Goal: Task Accomplishment & Management: Complete application form

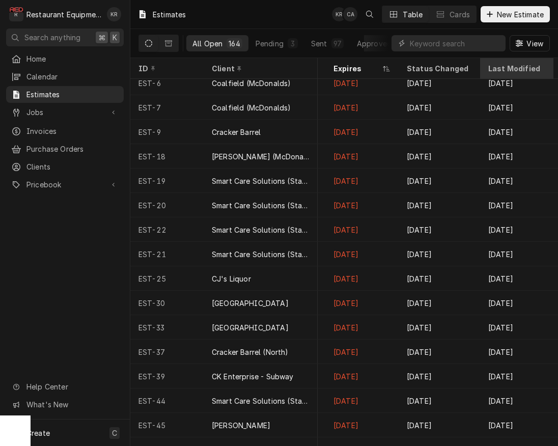
scroll to position [8, 867]
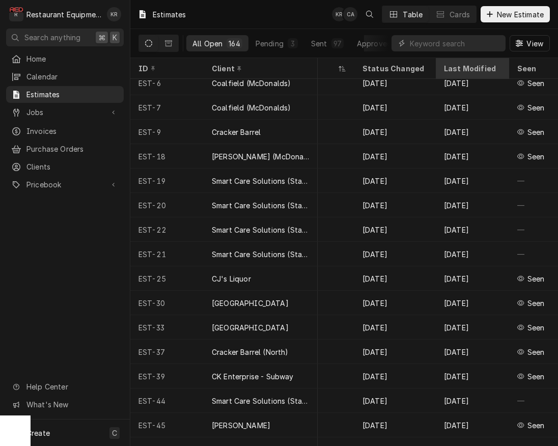
click at [454, 71] on div "Last Modified" at bounding box center [471, 68] width 55 height 11
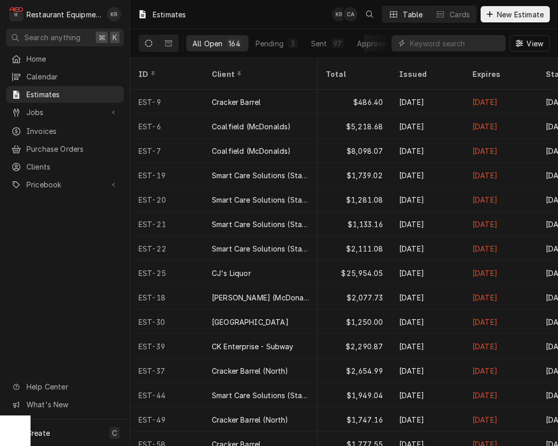
scroll to position [0, 867]
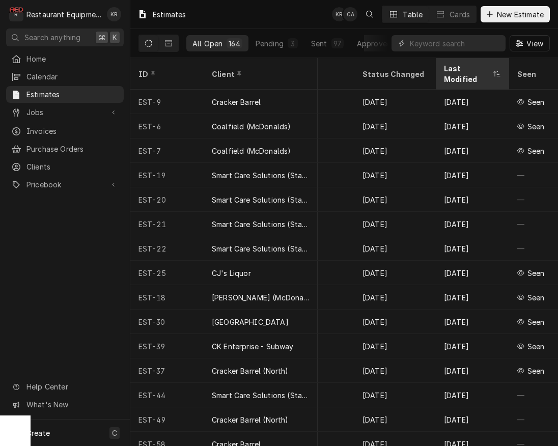
click at [457, 69] on div "Last Modified" at bounding box center [467, 73] width 47 height 21
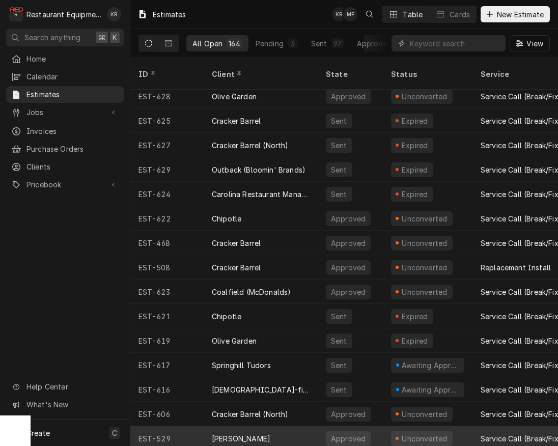
scroll to position [8, 0]
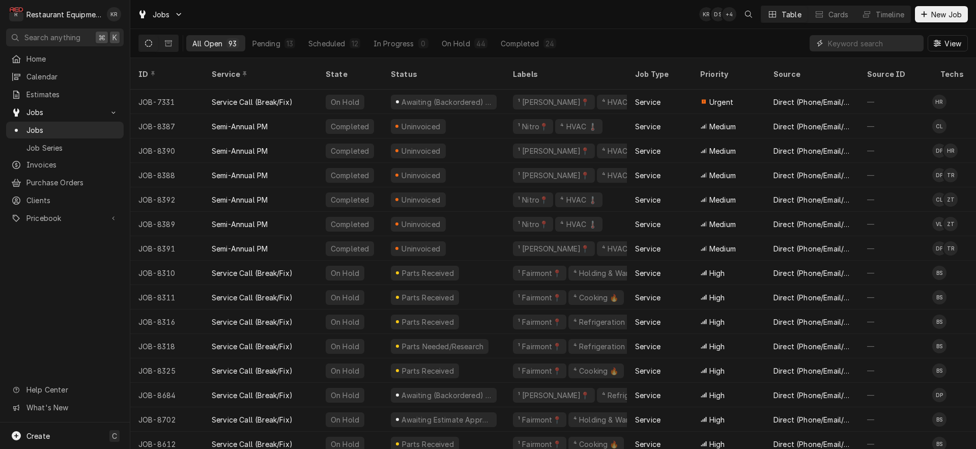
click at [855, 42] on input "Dynamic Content Wrapper" at bounding box center [873, 43] width 91 height 16
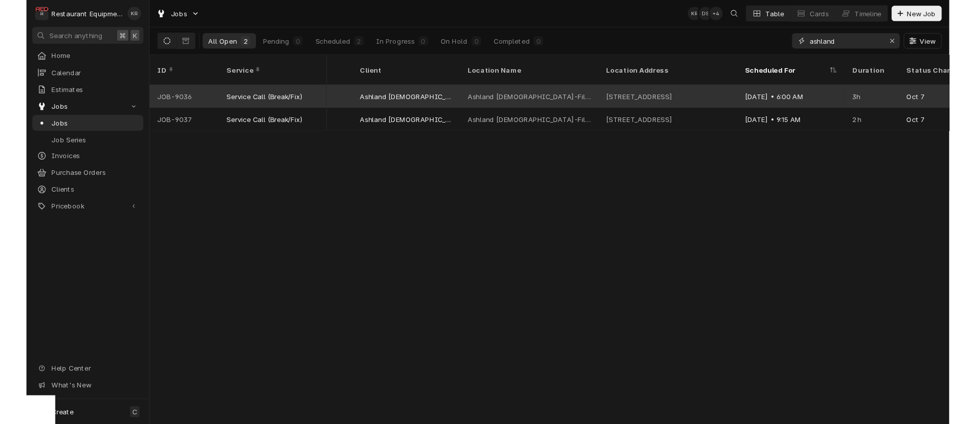
scroll to position [0, 704]
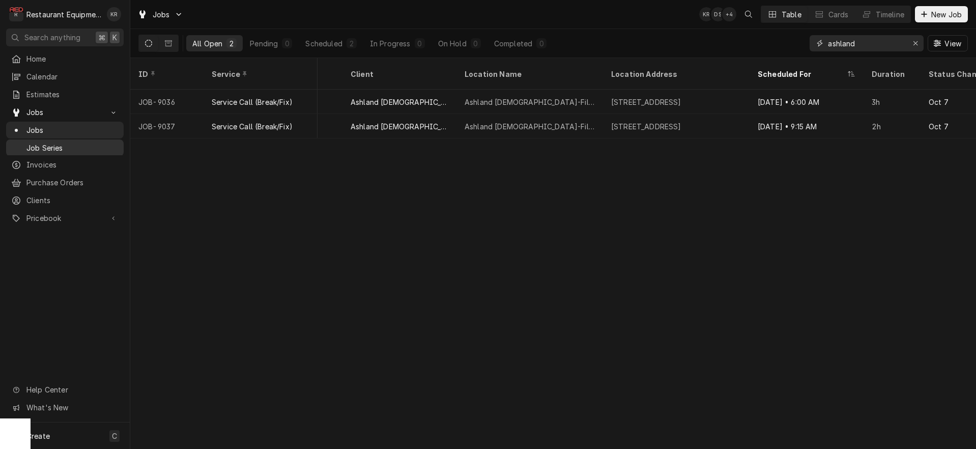
type input "ashland"
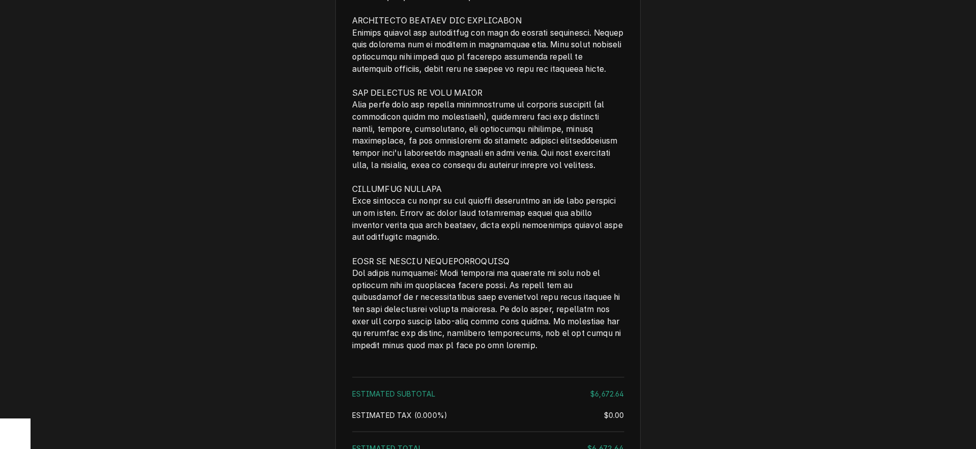
scroll to position [2272, 0]
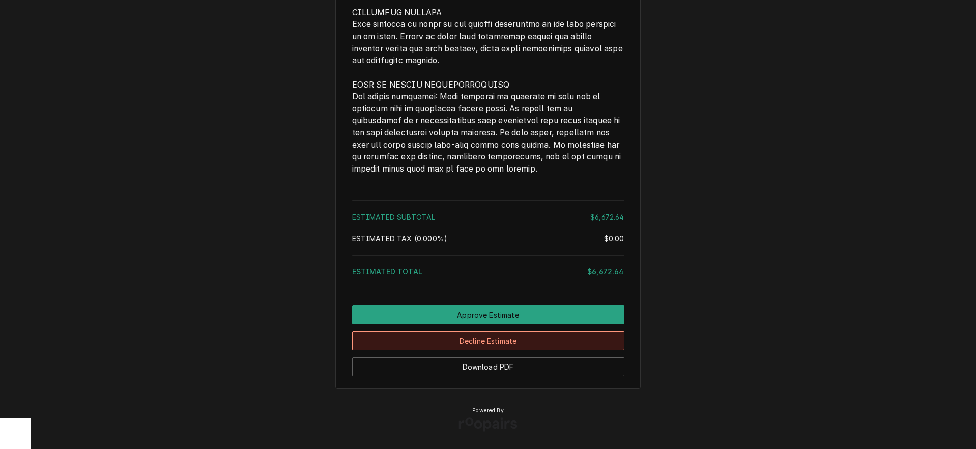
click at [482, 345] on button "Decline Estimate" at bounding box center [488, 340] width 272 height 19
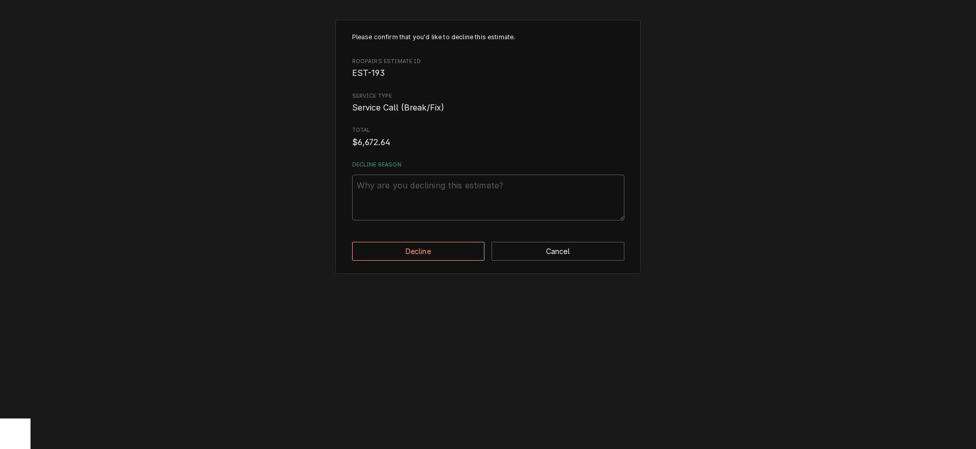
click at [383, 174] on div "Decline Reason" at bounding box center [488, 191] width 272 height 60
click at [383, 189] on textarea "Decline Reason" at bounding box center [488, 198] width 272 height 46
type textarea "x"
type textarea "P"
type textarea "x"
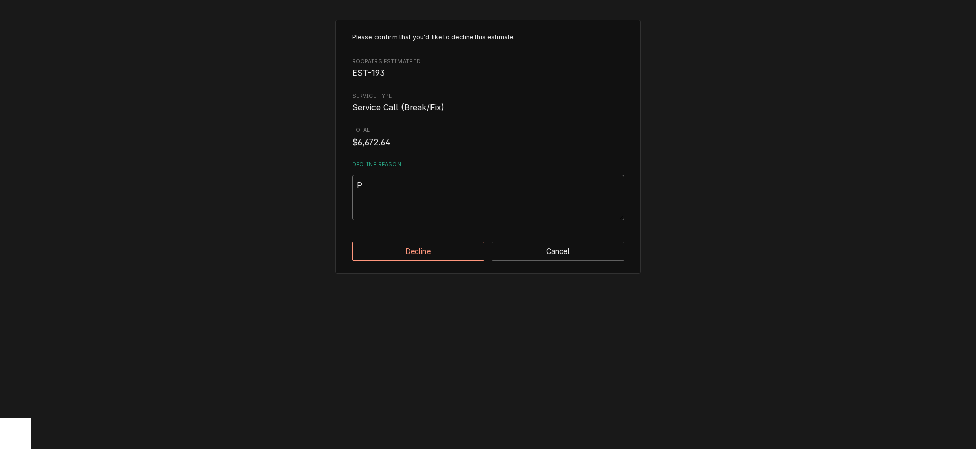
type textarea "Pe"
type textarea "x"
type textarea "Per"
type textarea "x"
type textarea "Per"
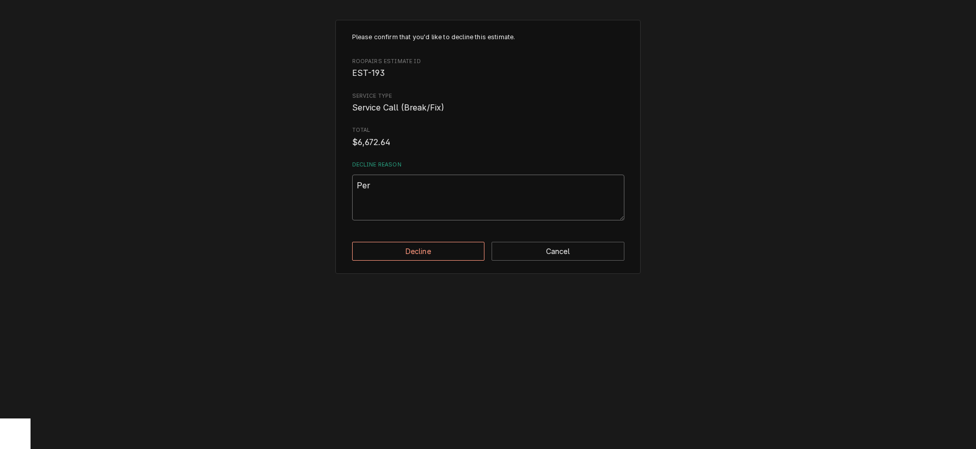
type textarea "x"
type textarea "Per T"
type textarea "x"
type textarea "Per Ta"
type textarea "x"
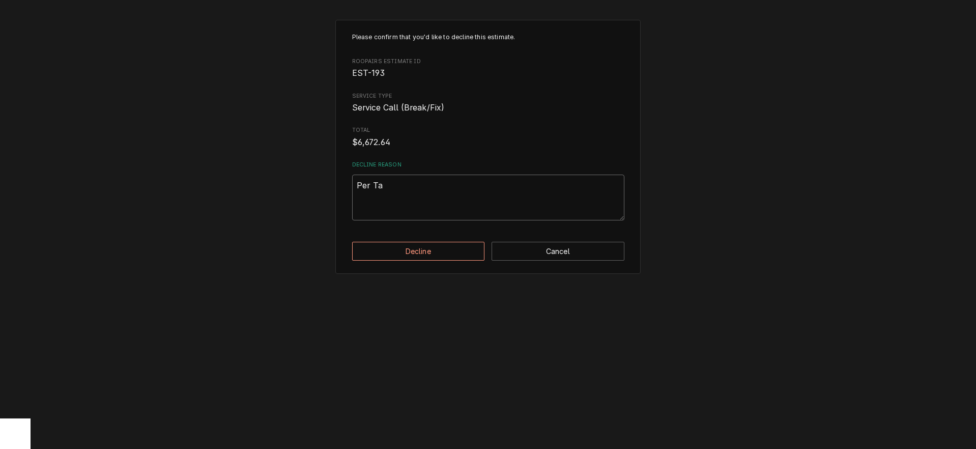
type textarea "Per Tam"
type textarea "x"
type textarea "Per Tamm"
type textarea "x"
type textarea "Per Tammy"
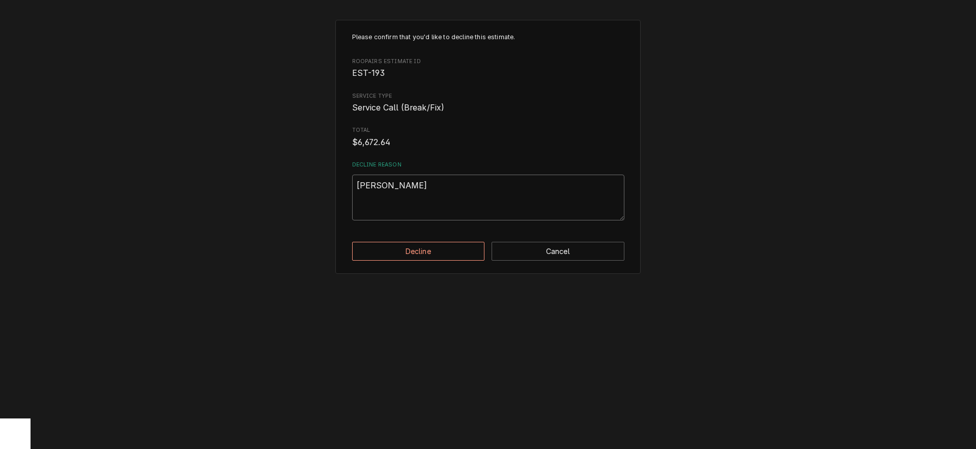
type textarea "x"
type textarea "Per Tammy"
type textarea "x"
type textarea "Per Tammy 1"
type textarea "x"
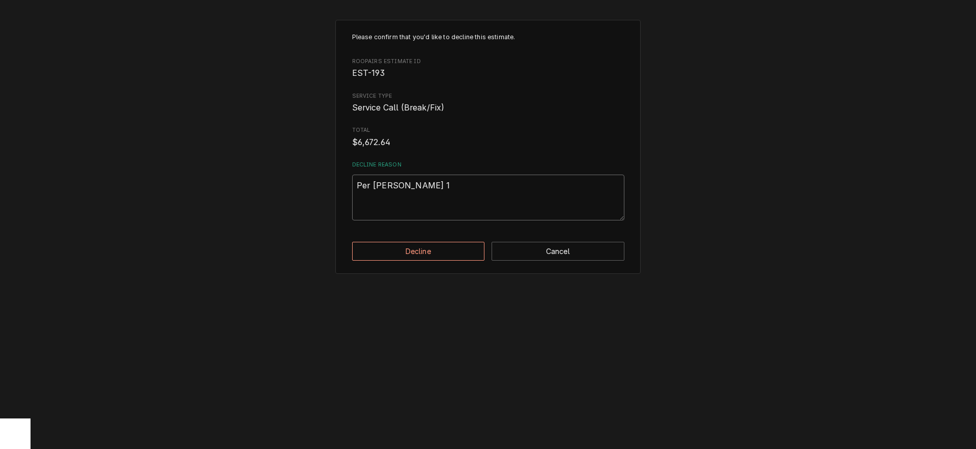
type textarea "Per Tammy 10"
type textarea "x"
type textarea "Per Tammy 10/"
type textarea "x"
type textarea "Per [PERSON_NAME] 10/7"
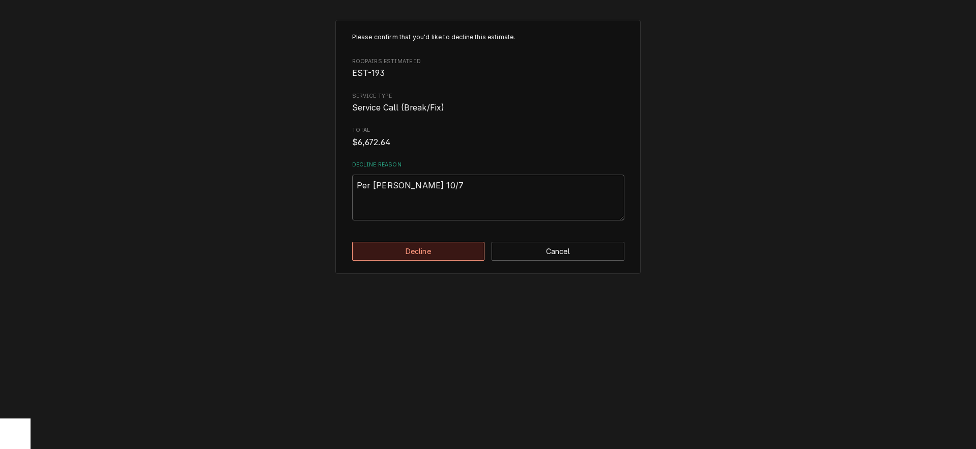
click at [395, 248] on button "Decline" at bounding box center [418, 251] width 133 height 19
type textarea "x"
